Goal: Find contact information: Find contact information

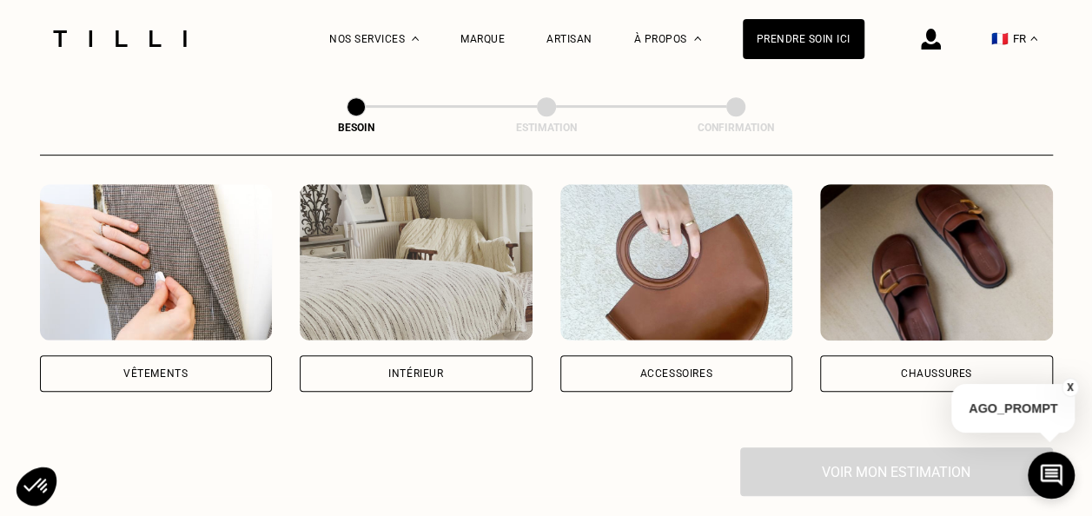
scroll to position [309, 0]
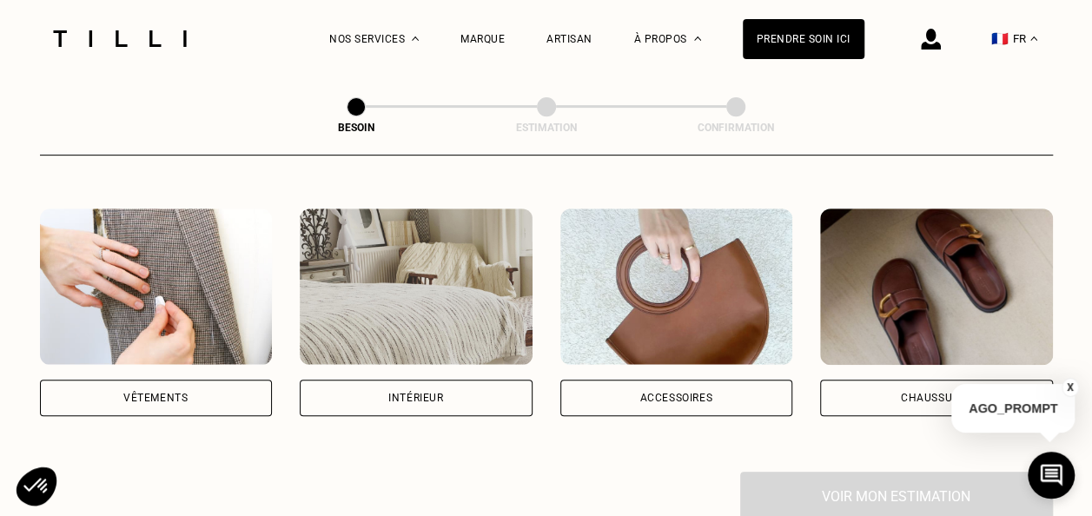
click at [236, 386] on div "Vêtements" at bounding box center [156, 398] width 233 height 36
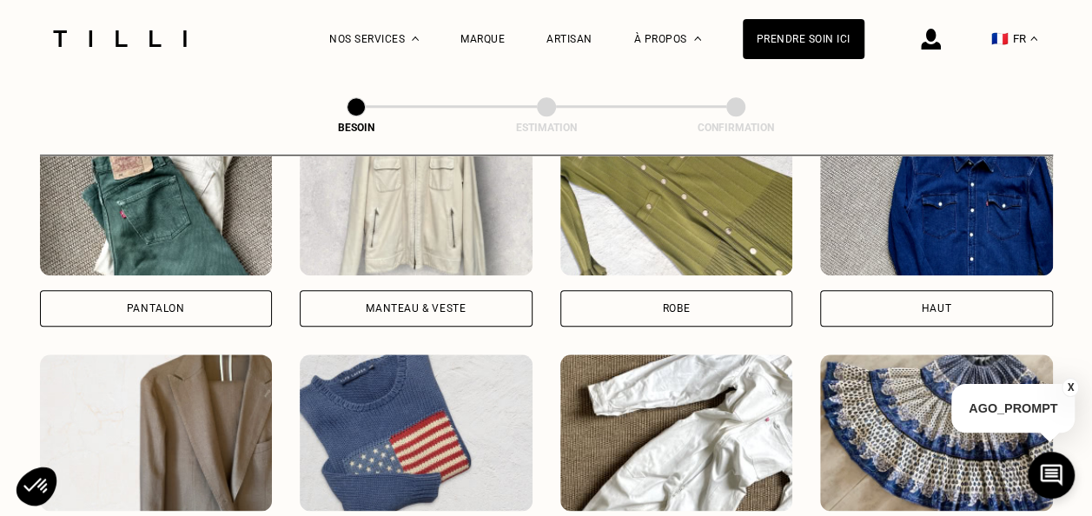
scroll to position [872, 0]
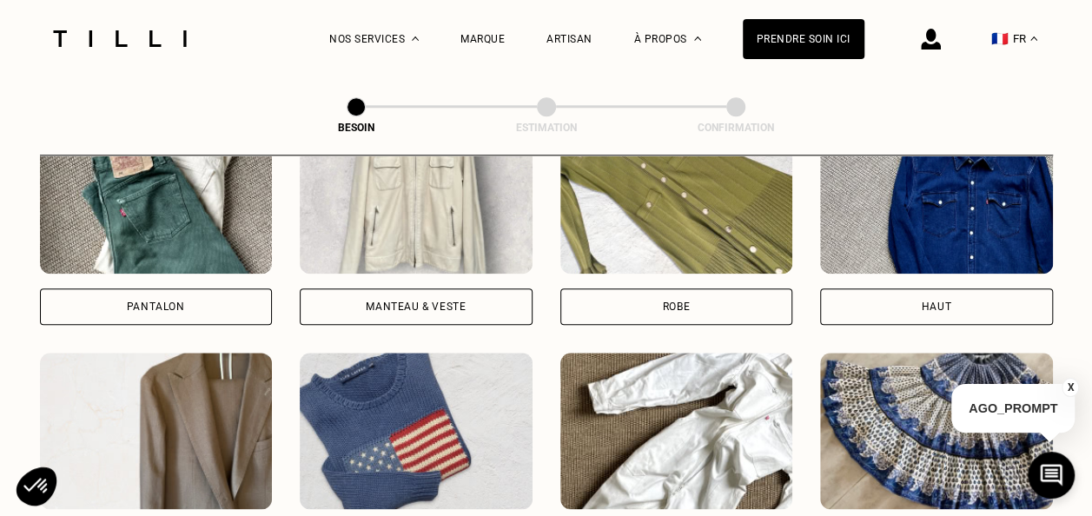
click at [638, 288] on div "Robe" at bounding box center [676, 306] width 233 height 36
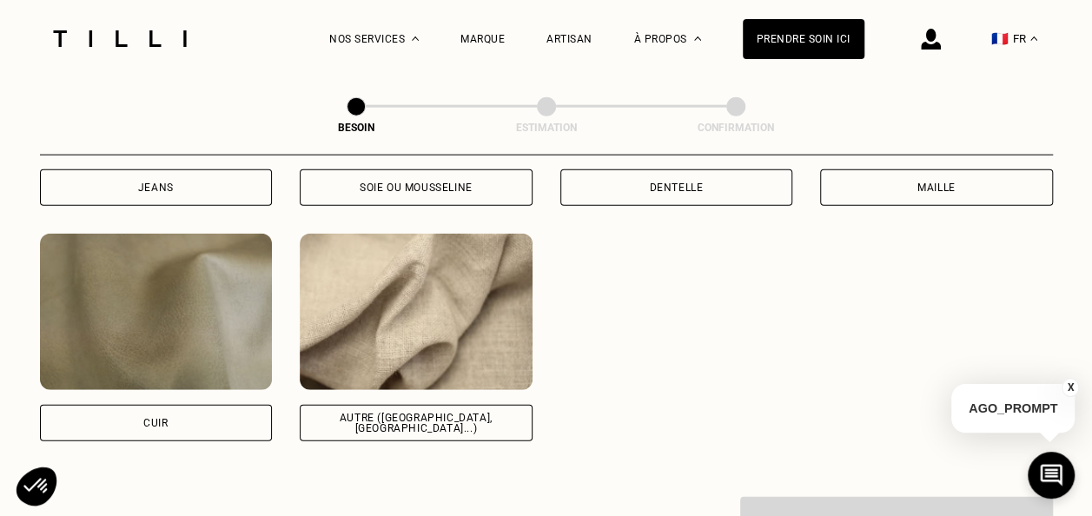
scroll to position [2050, 0]
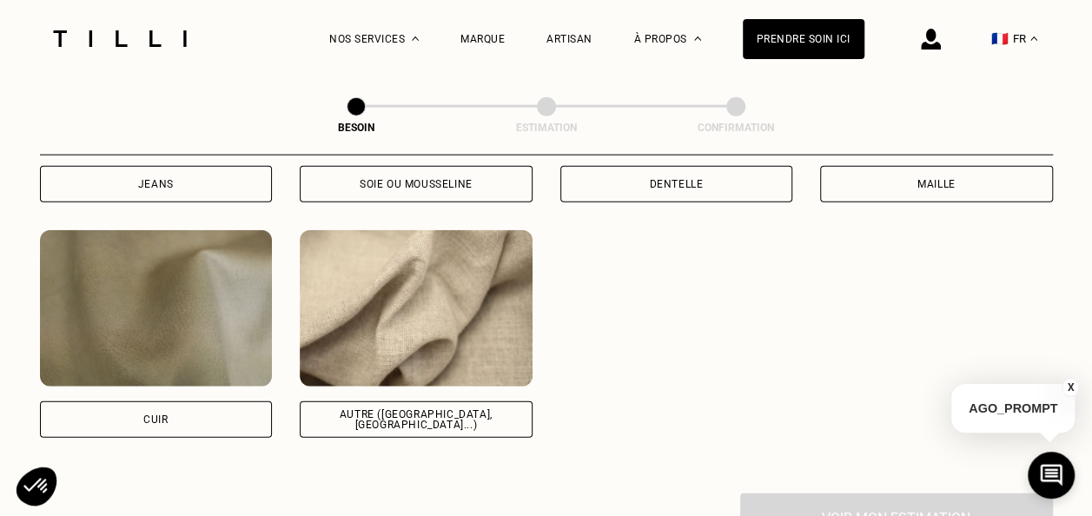
click at [484, 409] on div "Autre ([GEOGRAPHIC_DATA], [GEOGRAPHIC_DATA]...)" at bounding box center [416, 419] width 233 height 36
select select "FR"
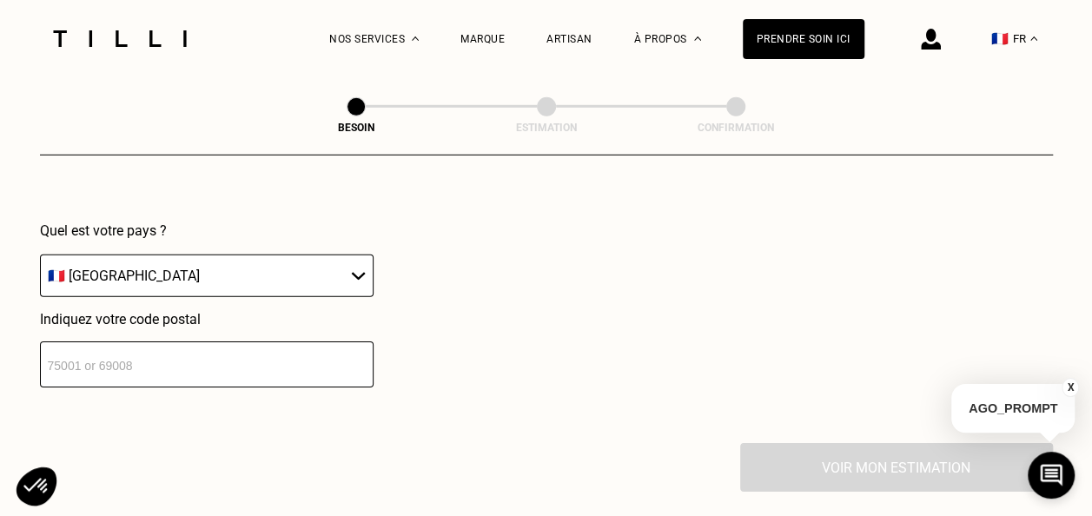
scroll to position [2528, 0]
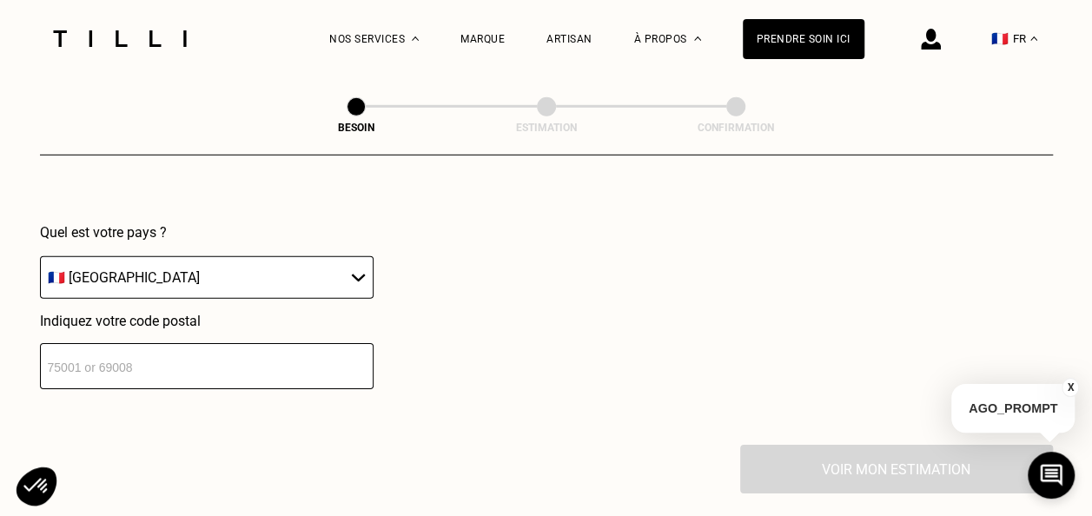
click at [229, 361] on input "number" at bounding box center [207, 366] width 334 height 46
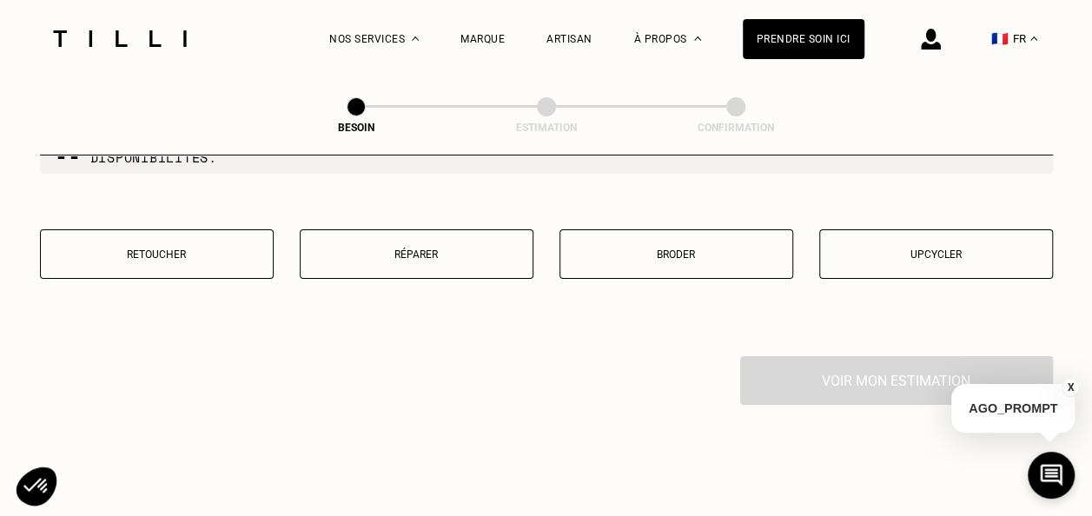
scroll to position [3060, 0]
type input "92700"
click at [204, 248] on p "Retoucher" at bounding box center [157, 254] width 215 height 12
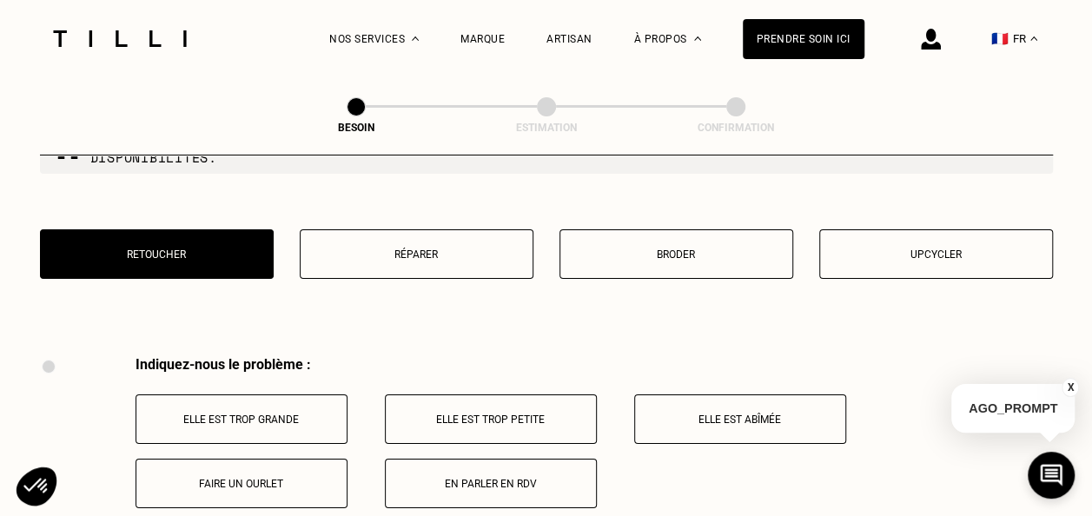
scroll to position [3211, 0]
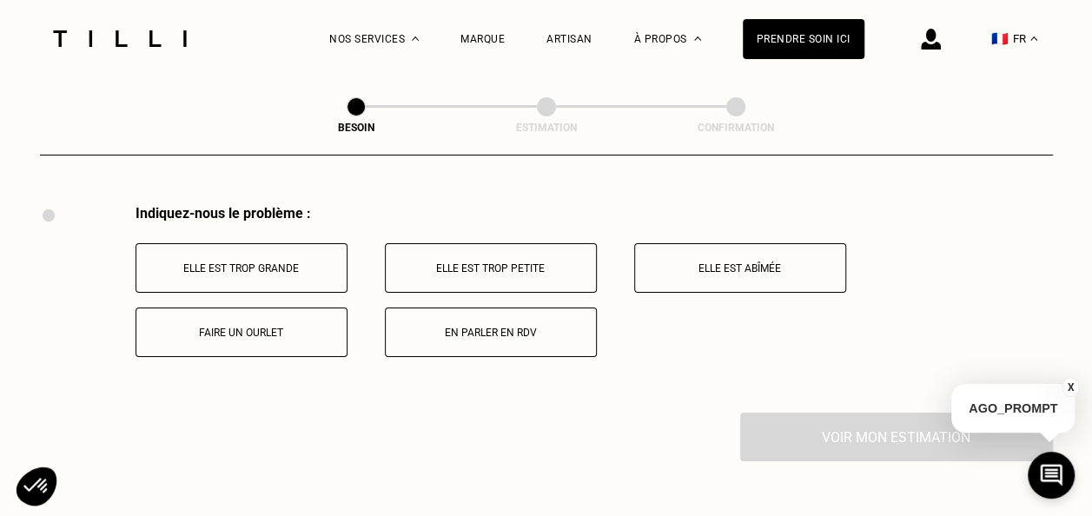
click at [316, 262] on p "Elle est trop grande" at bounding box center [241, 268] width 193 height 12
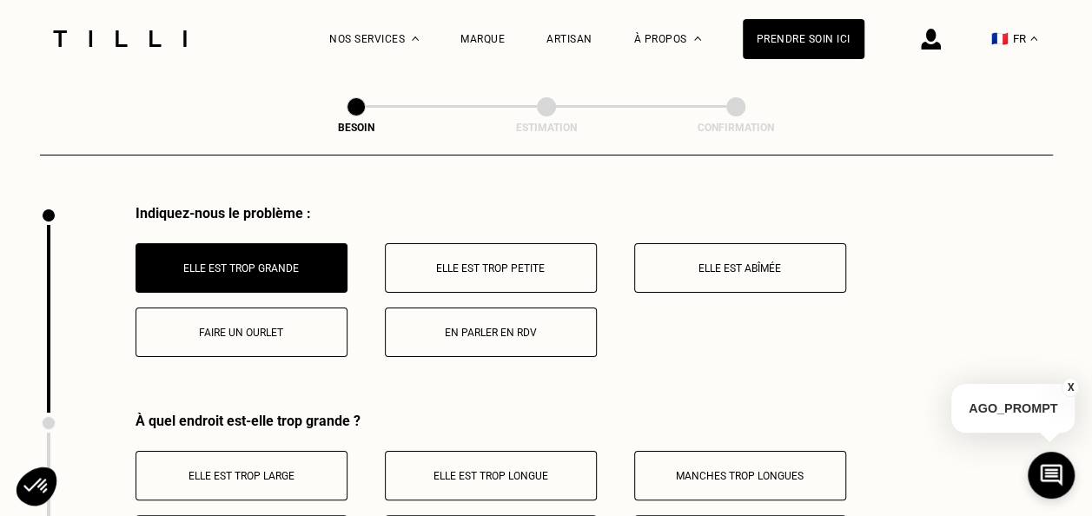
scroll to position [3418, 0]
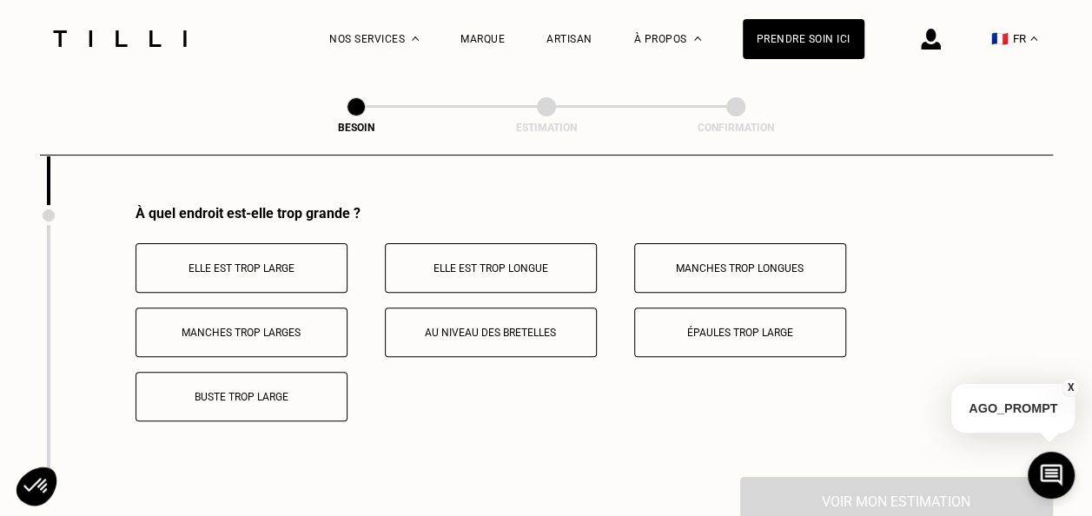
click at [301, 273] on button "Elle est trop large" at bounding box center [242, 268] width 212 height 50
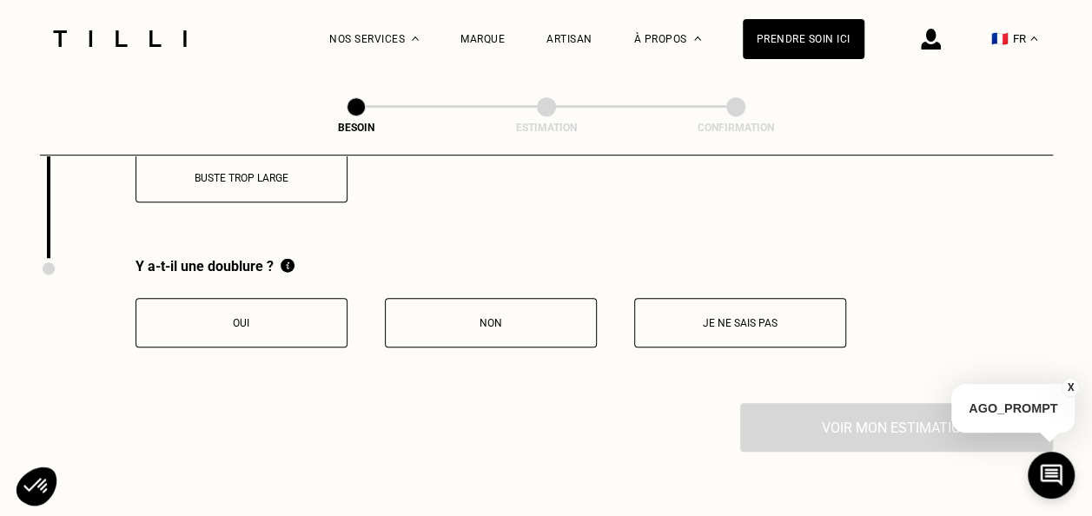
scroll to position [3640, 0]
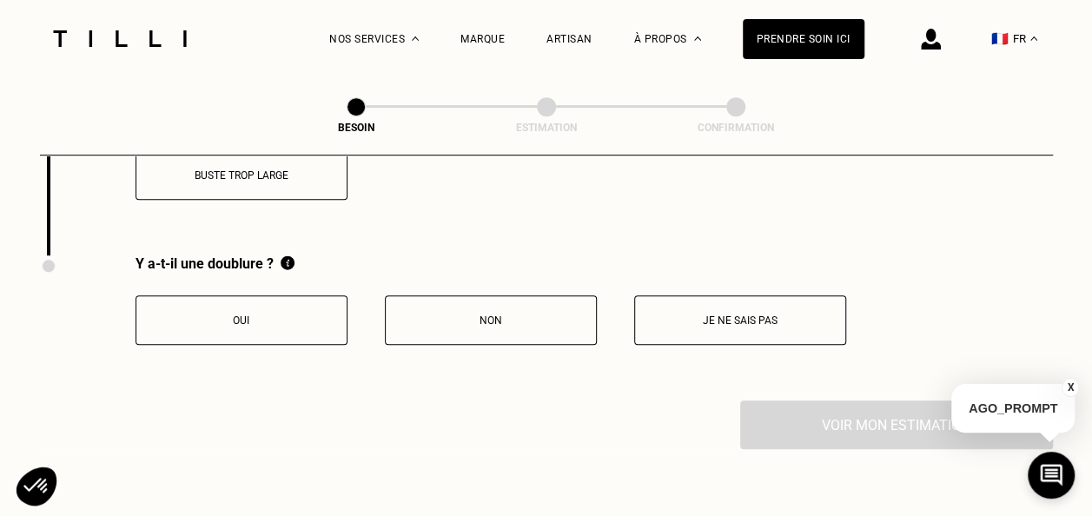
click at [294, 314] on p "Oui" at bounding box center [241, 320] width 193 height 12
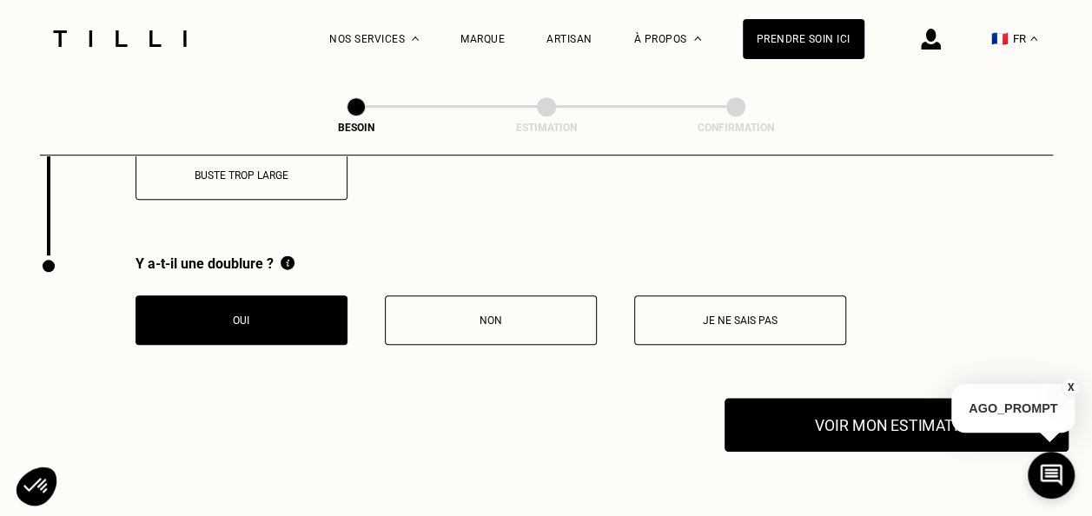
click at [784, 409] on button "Voir mon estimation" at bounding box center [896, 425] width 344 height 54
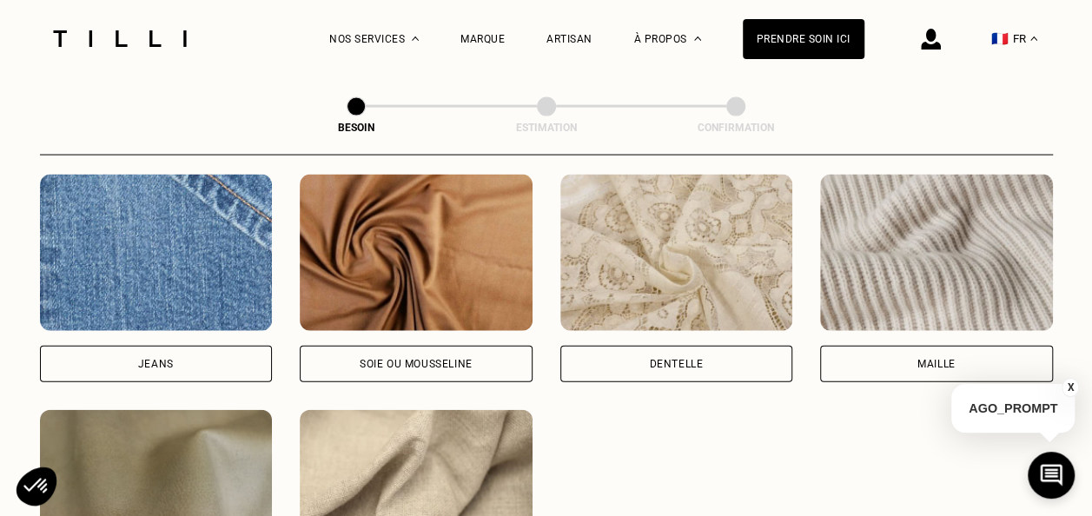
scroll to position [1877, 0]
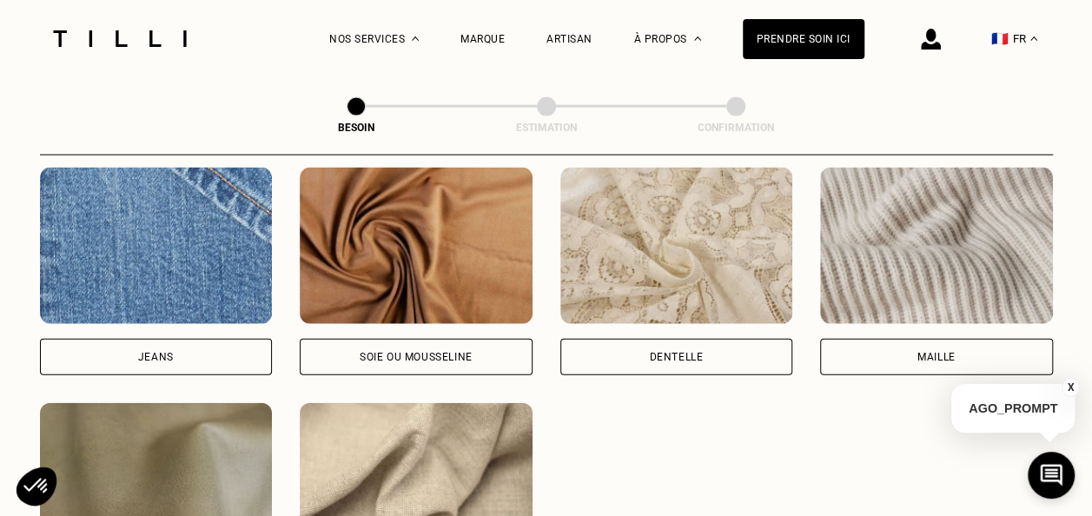
click at [356, 348] on div "Soie ou mousseline" at bounding box center [416, 357] width 233 height 36
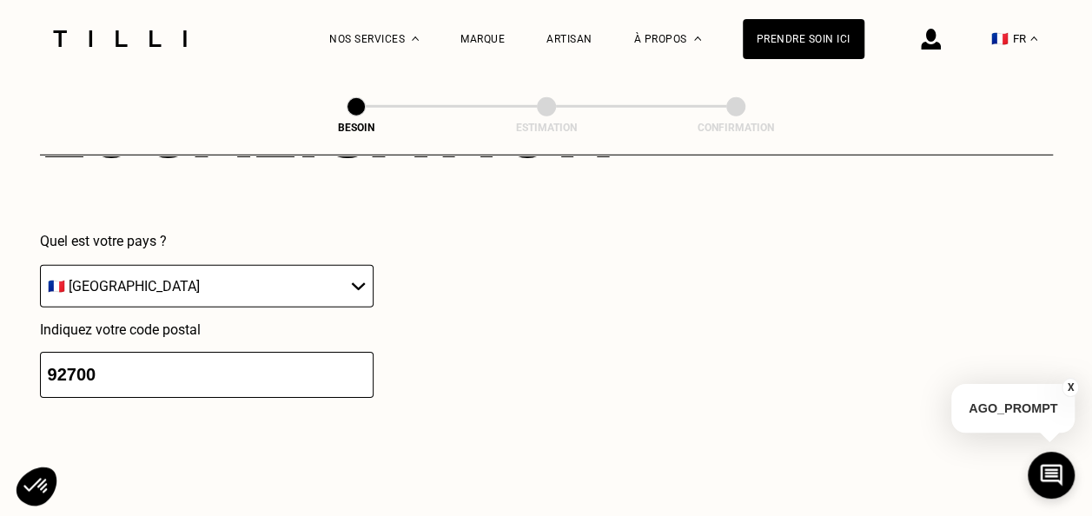
scroll to position [2521, 0]
click at [288, 368] on input "92700" at bounding box center [207, 373] width 334 height 46
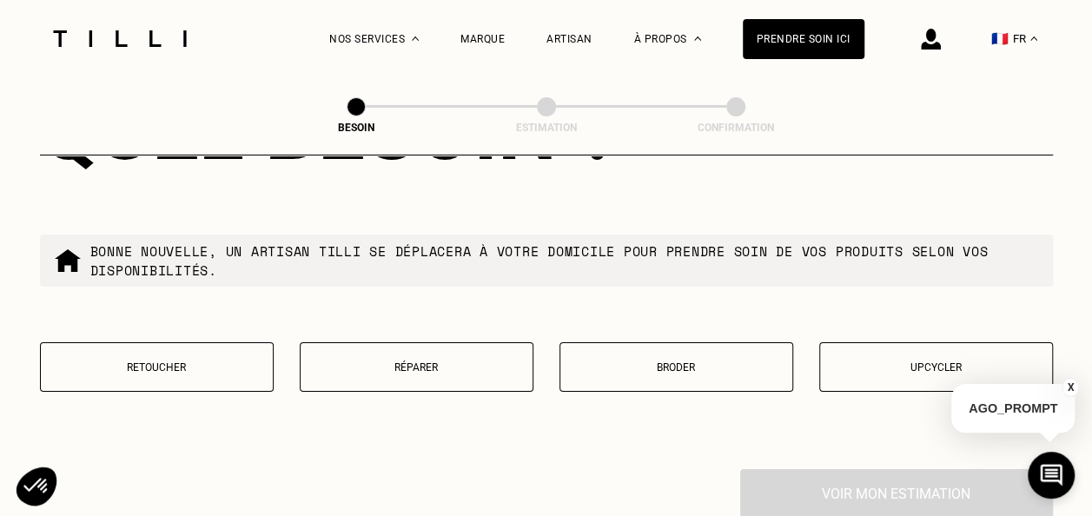
scroll to position [2948, 0]
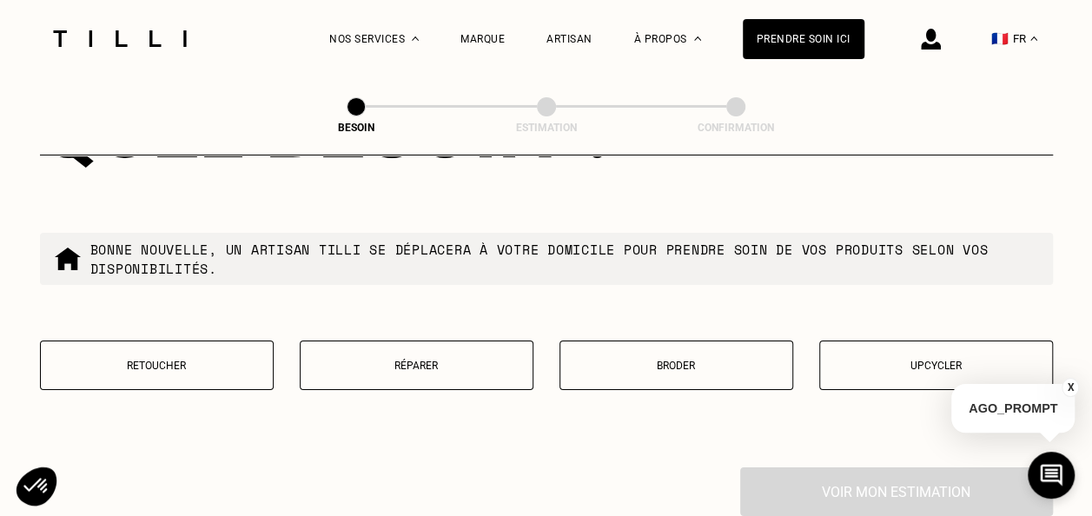
click at [215, 360] on p "Retoucher" at bounding box center [157, 366] width 215 height 12
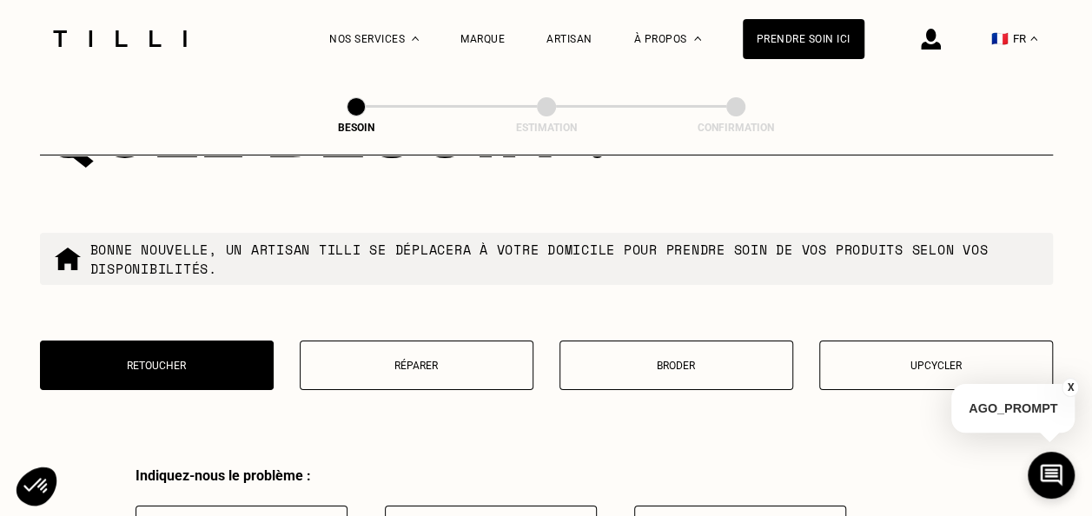
scroll to position [3211, 0]
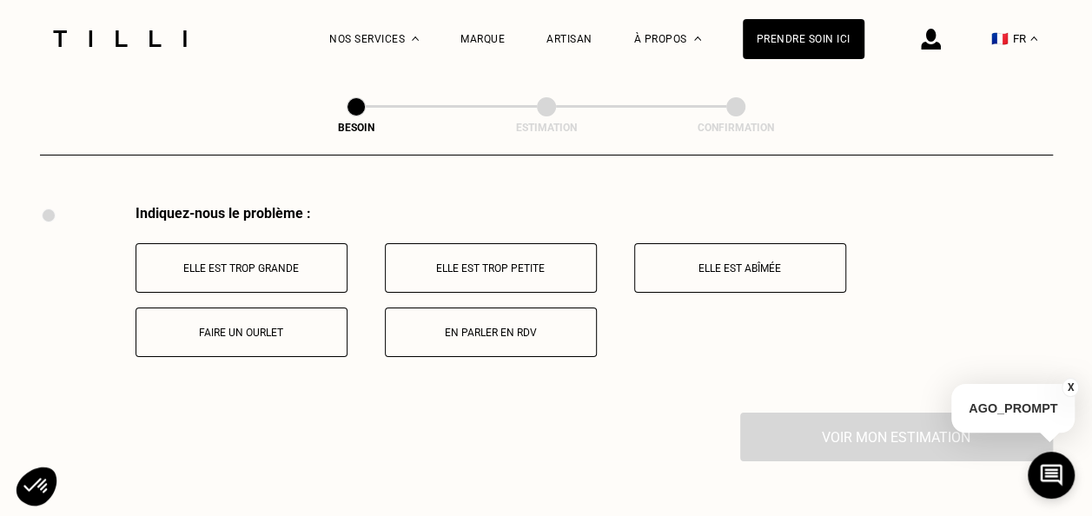
click at [244, 262] on p "Elle est trop grande" at bounding box center [241, 268] width 193 height 12
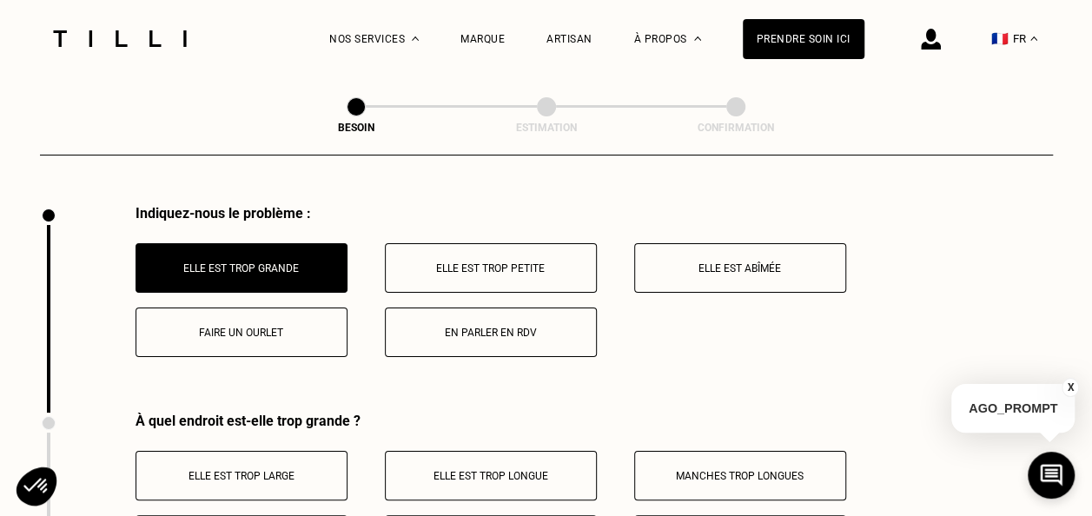
scroll to position [3418, 0]
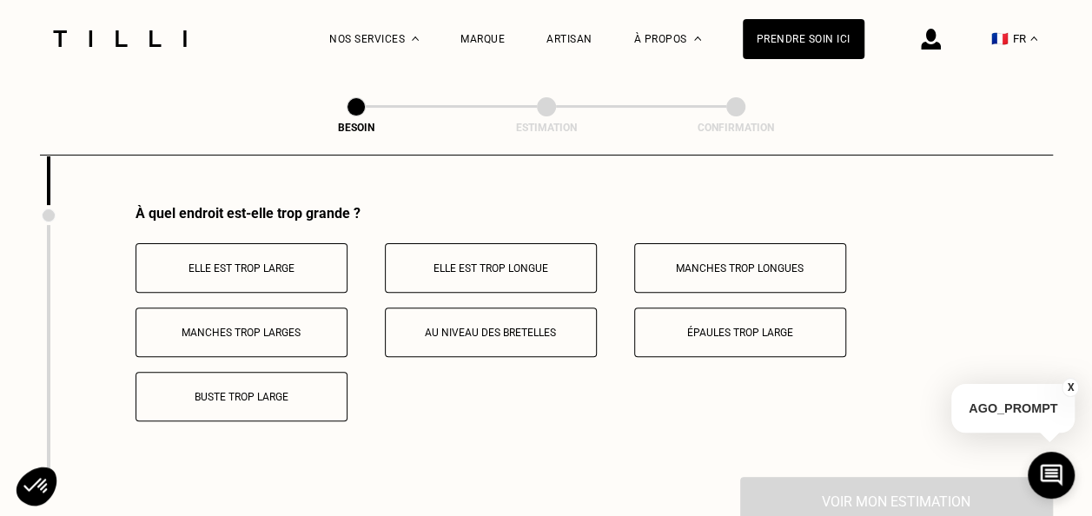
click at [228, 262] on p "Elle est trop large" at bounding box center [241, 268] width 193 height 12
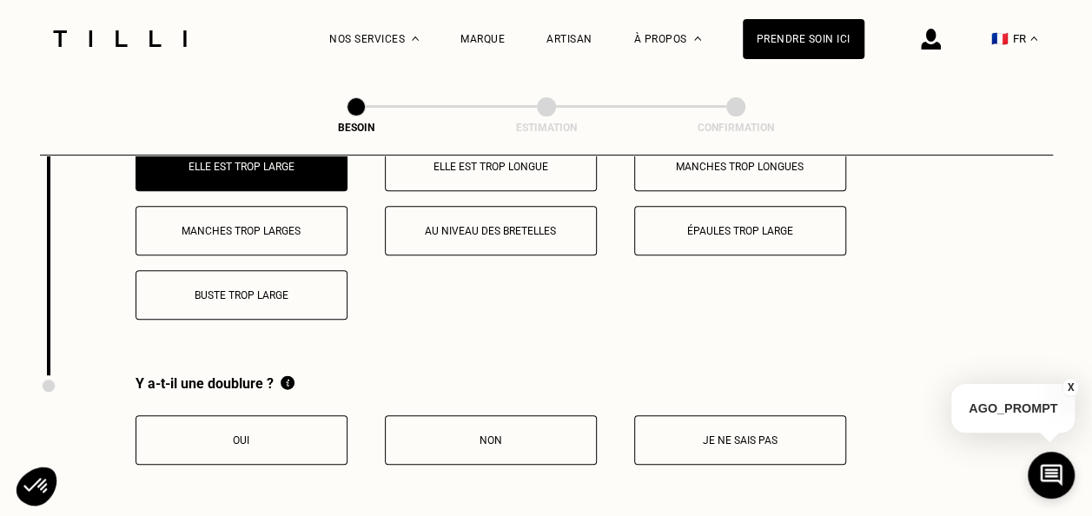
scroll to position [3521, 0]
click at [322, 437] on button "Oui" at bounding box center [242, 439] width 212 height 50
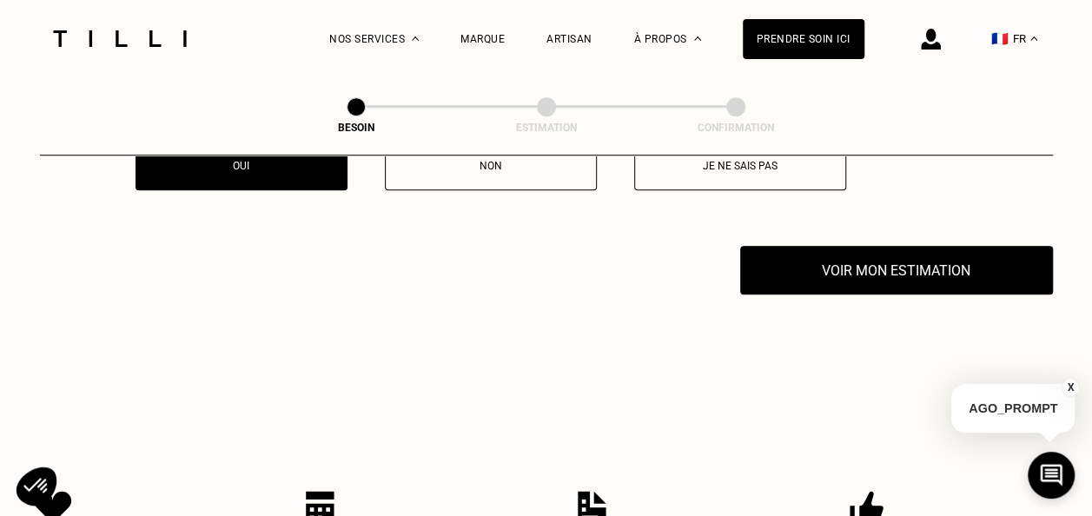
scroll to position [3795, 0]
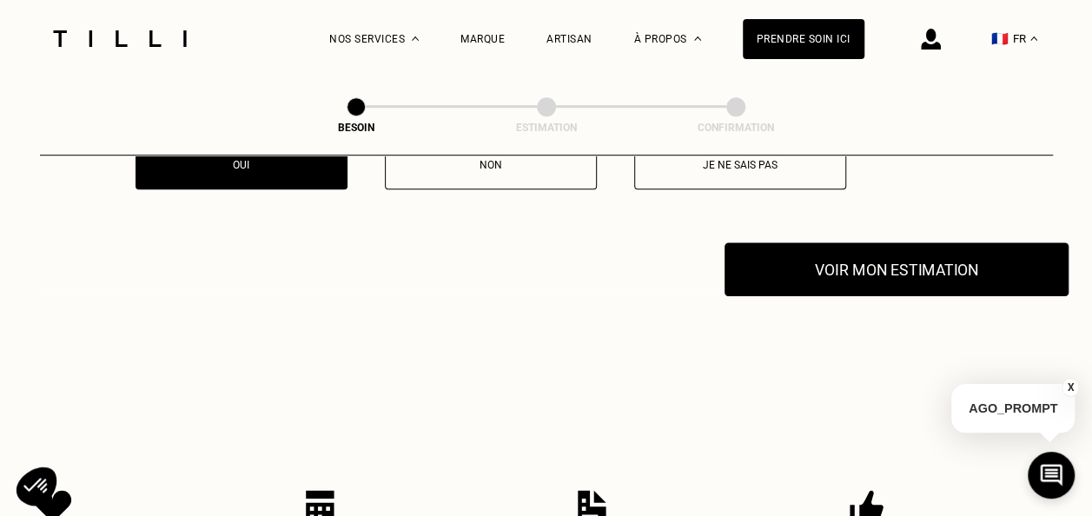
click at [791, 257] on button "Voir mon estimation" at bounding box center [896, 269] width 344 height 54
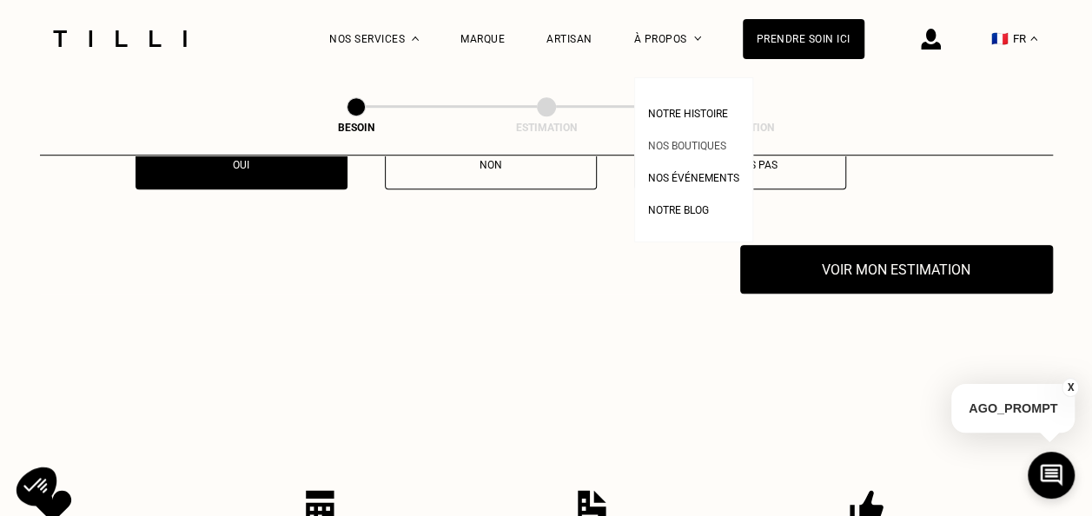
click at [692, 143] on span "Nos boutiques" at bounding box center [687, 146] width 78 height 12
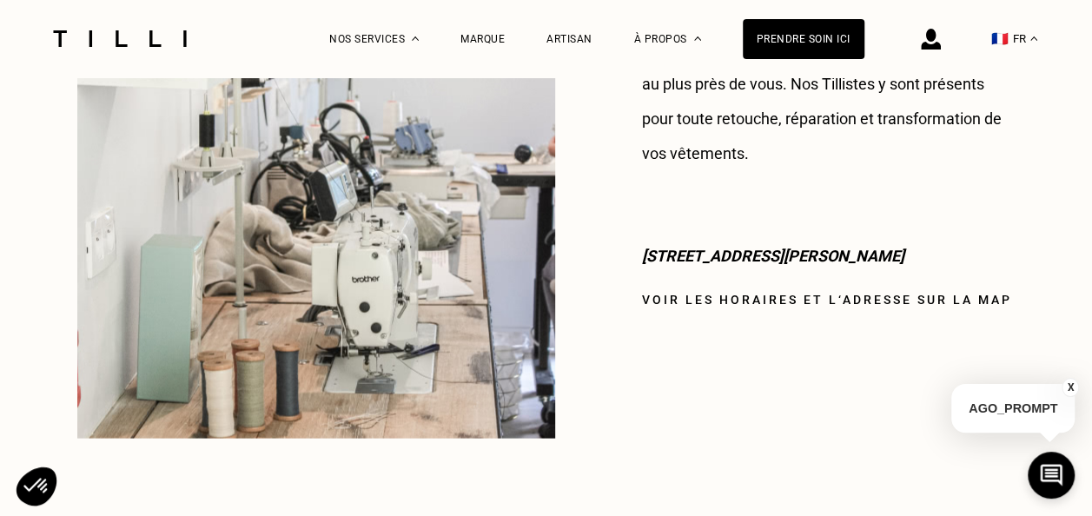
scroll to position [1628, 0]
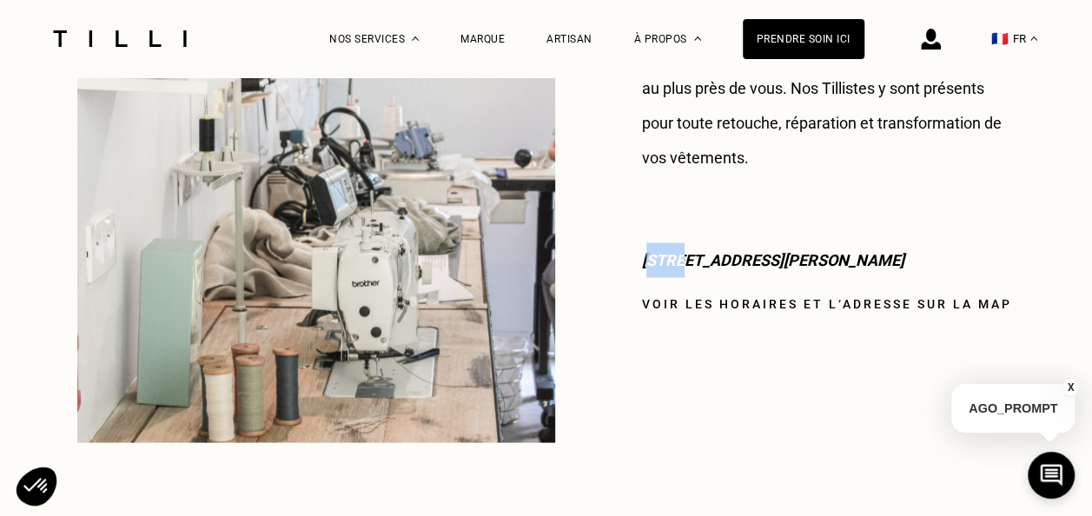
drag, startPoint x: 650, startPoint y: 223, endPoint x: 676, endPoint y: 223, distance: 26.1
click at [676, 242] on p "[STREET_ADDRESS][PERSON_NAME]" at bounding box center [829, 259] width 374 height 35
drag, startPoint x: 676, startPoint y: 223, endPoint x: 603, endPoint y: 247, distance: 76.6
click at [603, 247] on div "[PERSON_NAME] Au coeur du quartier [GEOGRAPHIC_DATA], l’adresse [PERSON_NAME] e…" at bounding box center [546, 135] width 938 height 614
drag, startPoint x: 634, startPoint y: 229, endPoint x: 785, endPoint y: 215, distance: 151.8
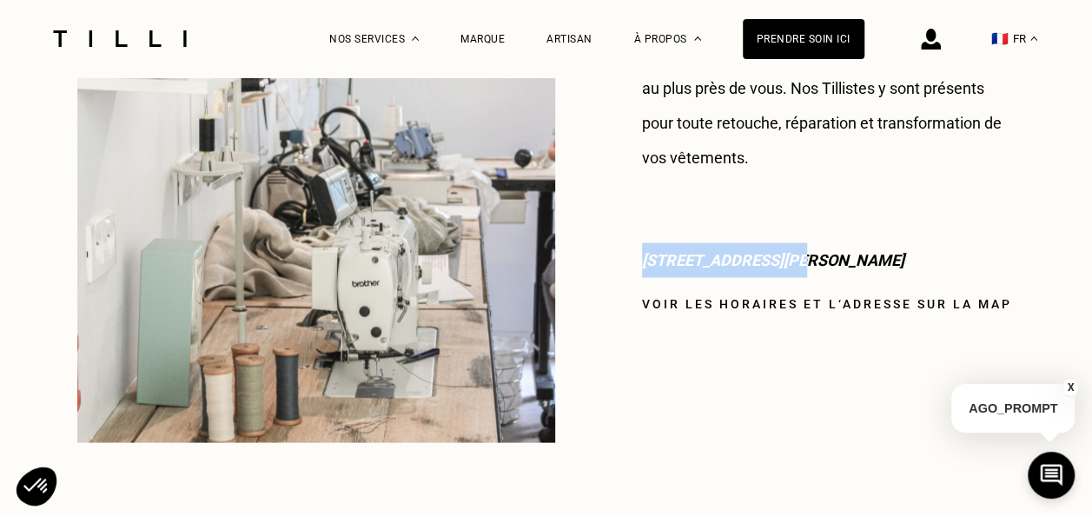
click at [785, 215] on div "[PERSON_NAME] Au coeur du quartier [GEOGRAPHIC_DATA], l’adresse [PERSON_NAME] e…" at bounding box center [546, 135] width 938 height 614
copy p "[STREET_ADDRESS][PERSON_NAME]"
click at [592, 145] on div "[PERSON_NAME] Au coeur du quartier [GEOGRAPHIC_DATA], l’adresse [PERSON_NAME] e…" at bounding box center [546, 135] width 938 height 614
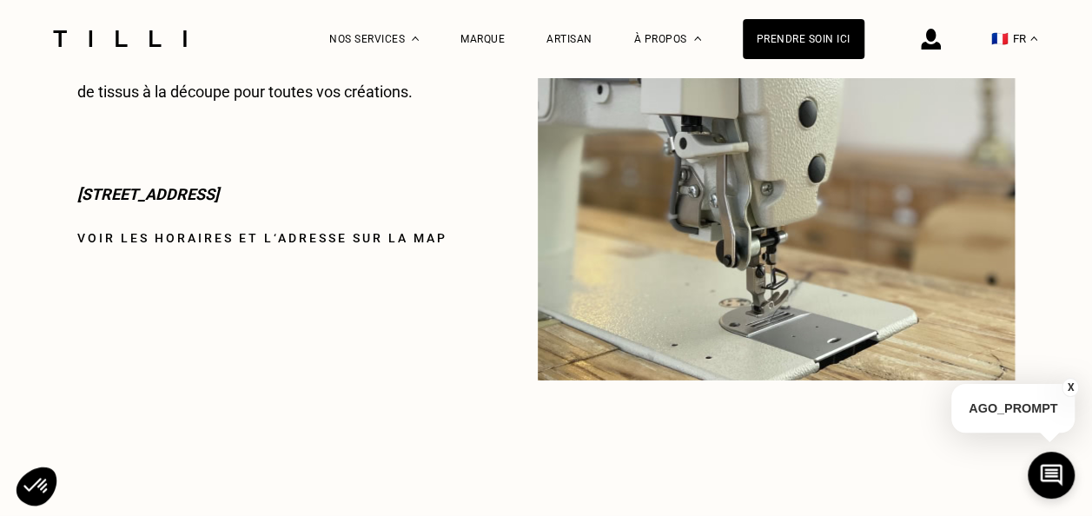
scroll to position [2478, 0]
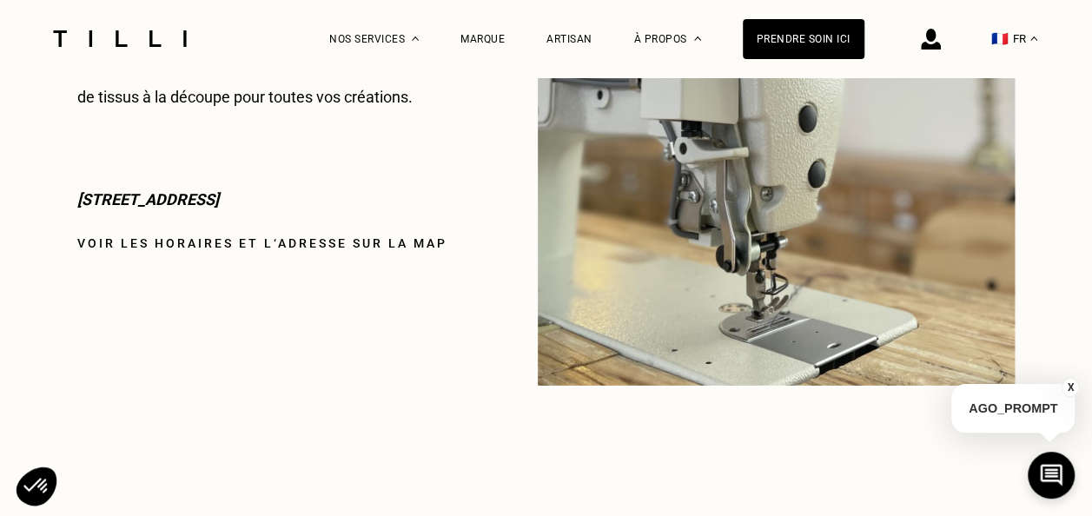
drag, startPoint x: 82, startPoint y: 196, endPoint x: 212, endPoint y: 175, distance: 132.0
click at [212, 175] on div "Notre-Dame de [PERSON_NAME] à quelques pas de la boutique [PERSON_NAME]. L’adre…" at bounding box center [281, 75] width 408 height 619
drag, startPoint x: 66, startPoint y: 195, endPoint x: 287, endPoint y: 191, distance: 220.7
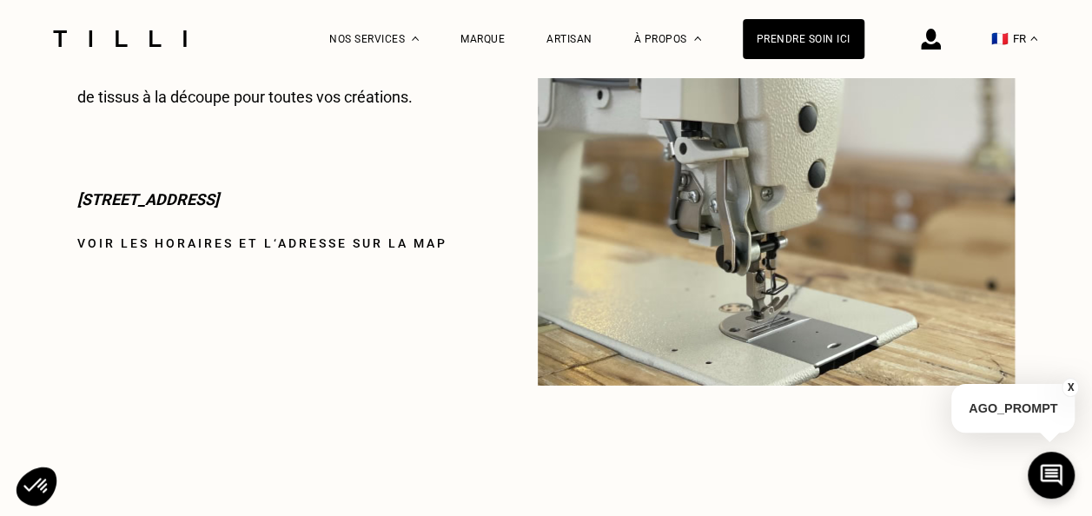
copy p "[STREET_ADDRESS]"
